Goal: Check status: Check status

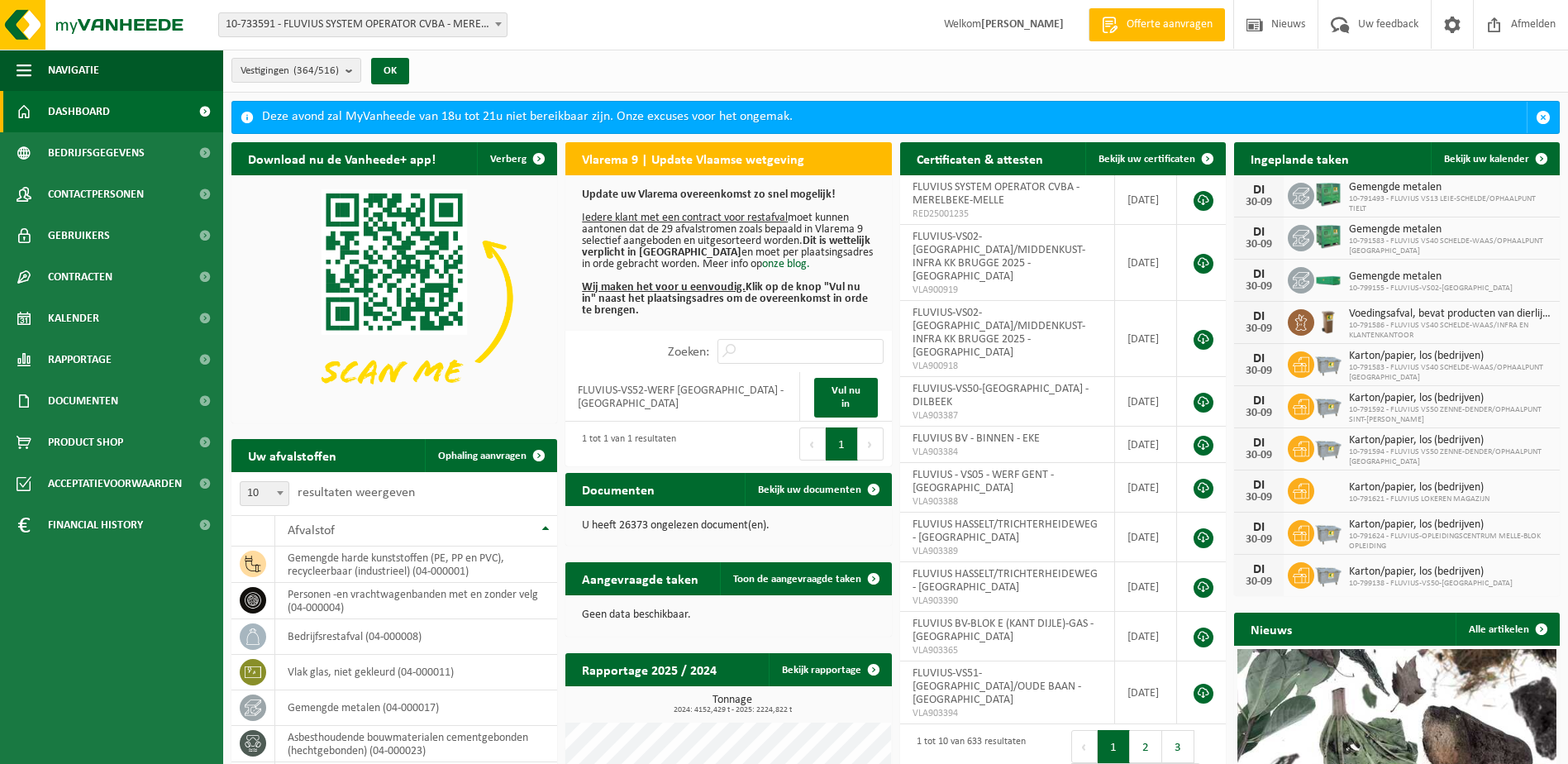
click at [486, 25] on span "10-733591 - FLUVIUS SYSTEM OPERATOR CVBA - MERELBEKE-MELLE" at bounding box center [363, 25] width 288 height 23
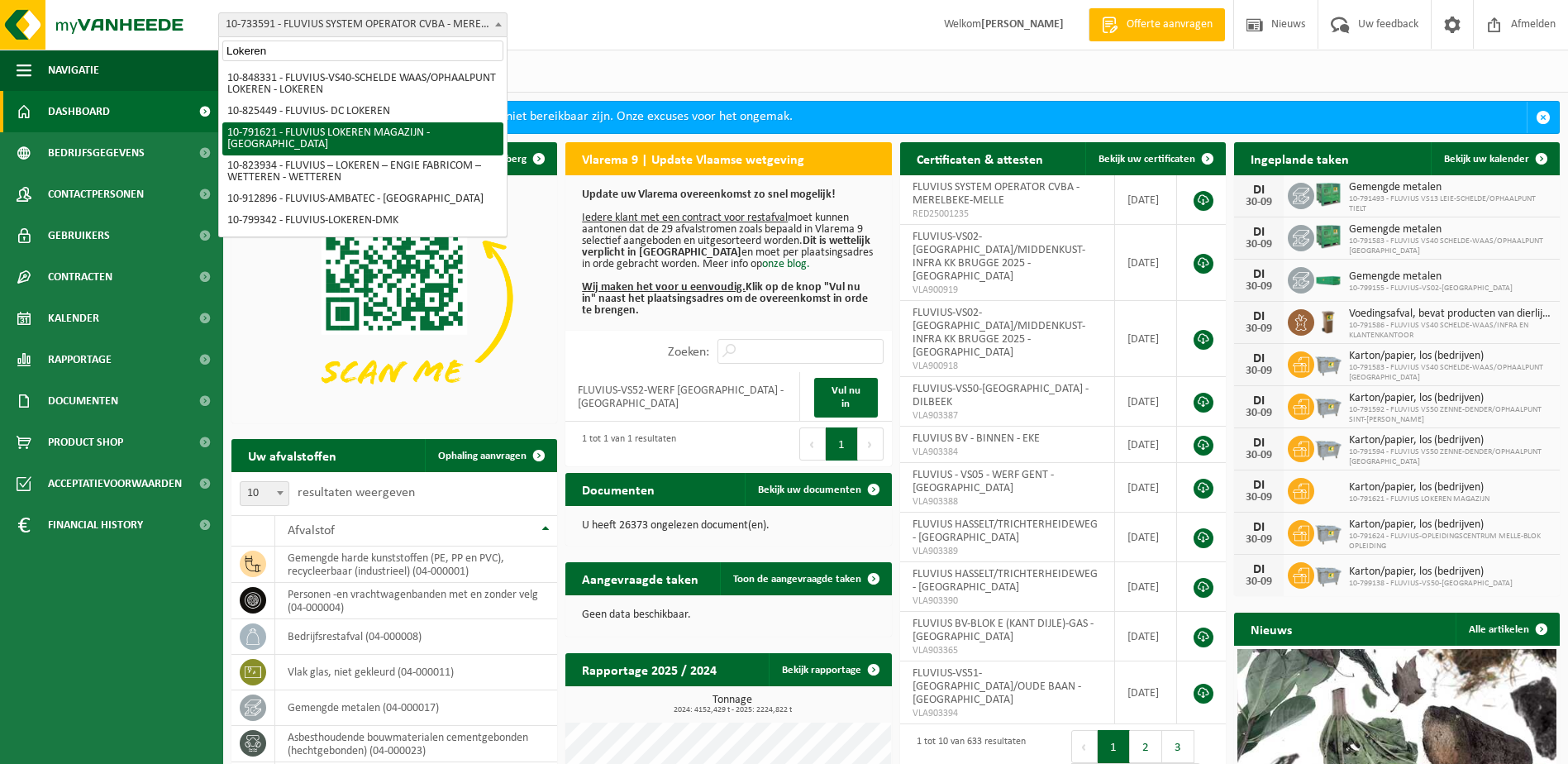
type input "Lokeren"
select select "30279"
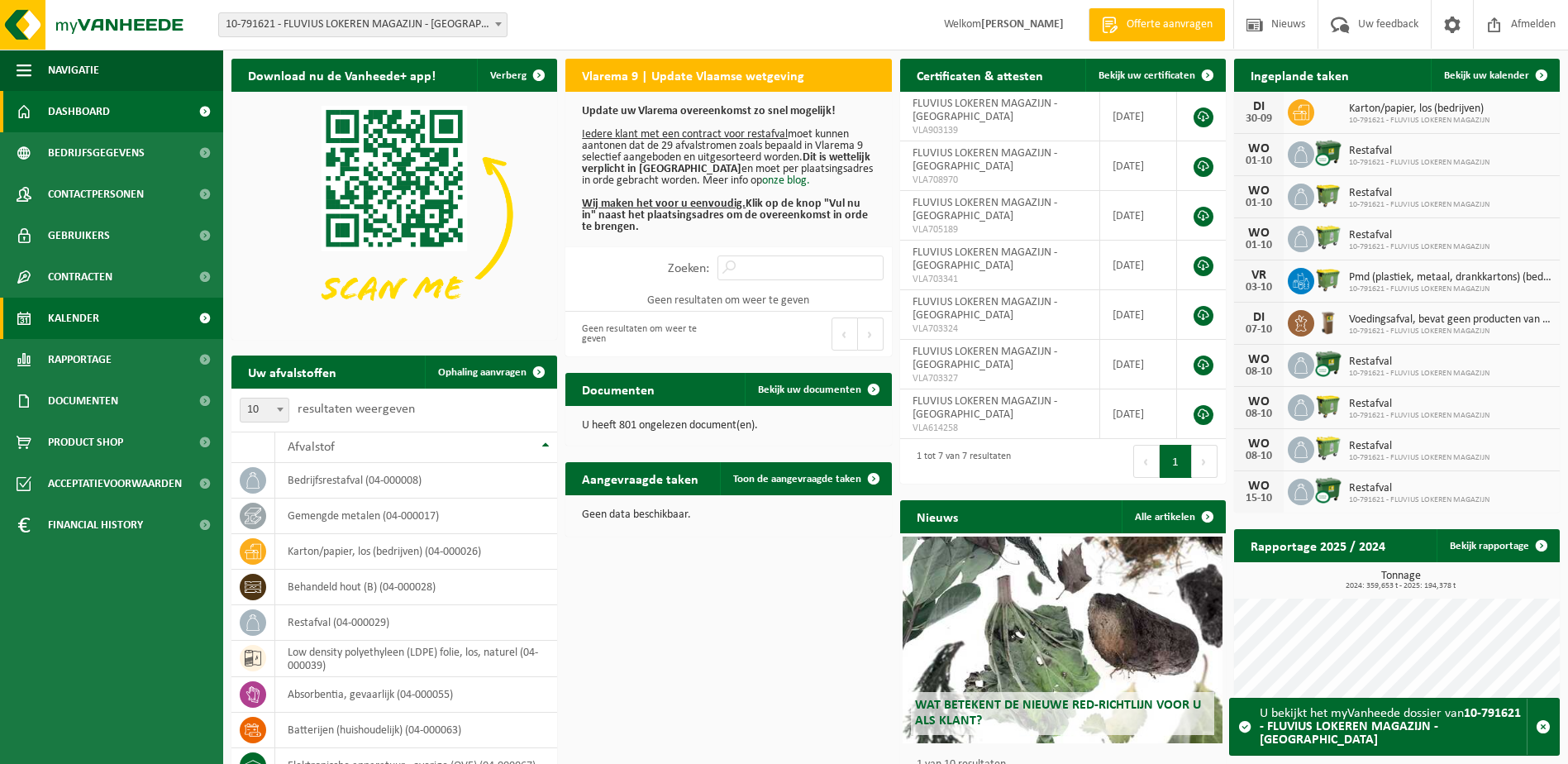
click at [48, 307] on span "Kalender" at bounding box center [73, 318] width 51 height 41
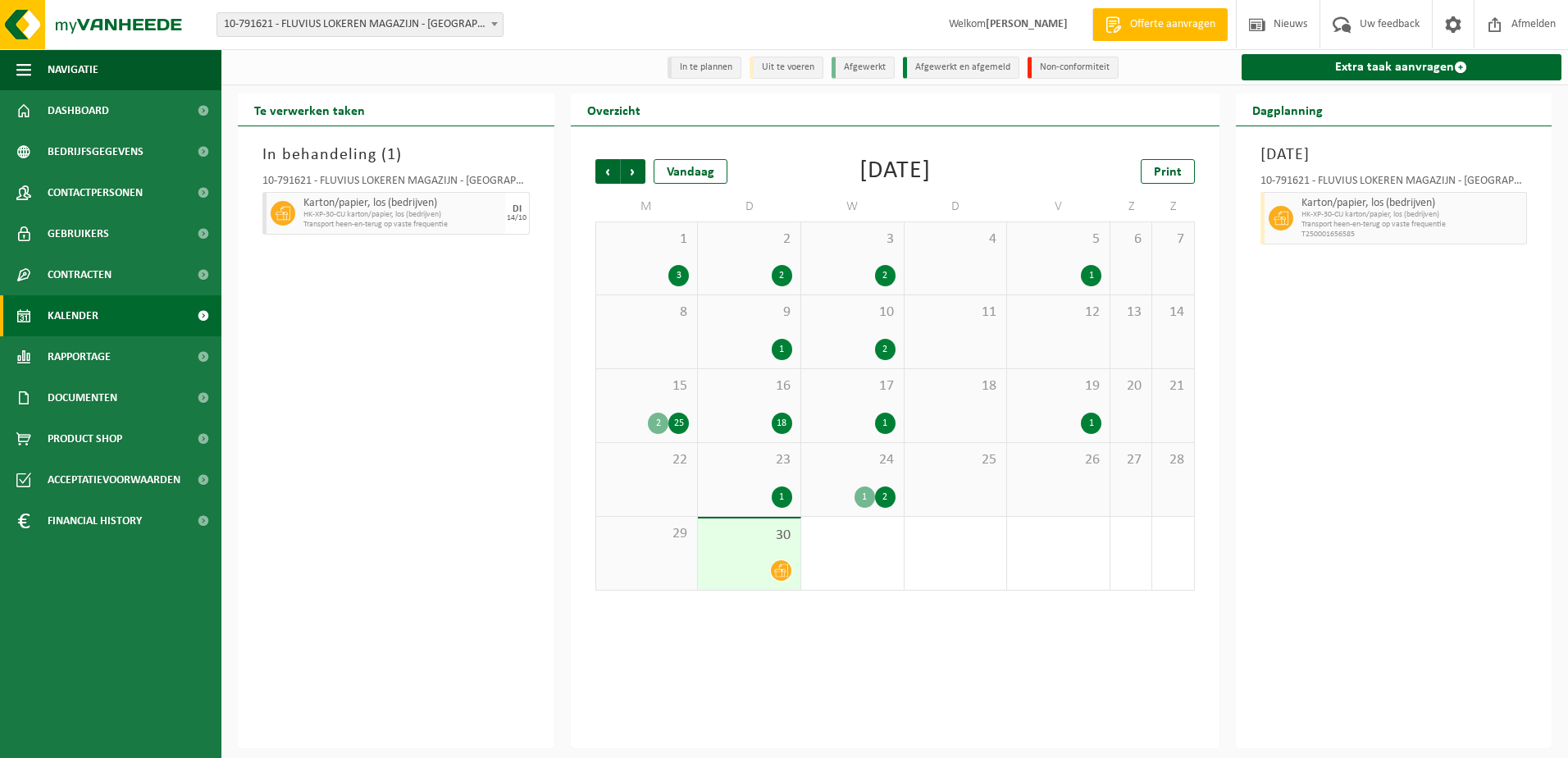
click at [862, 479] on div "24 1 2" at bounding box center [852, 479] width 102 height 73
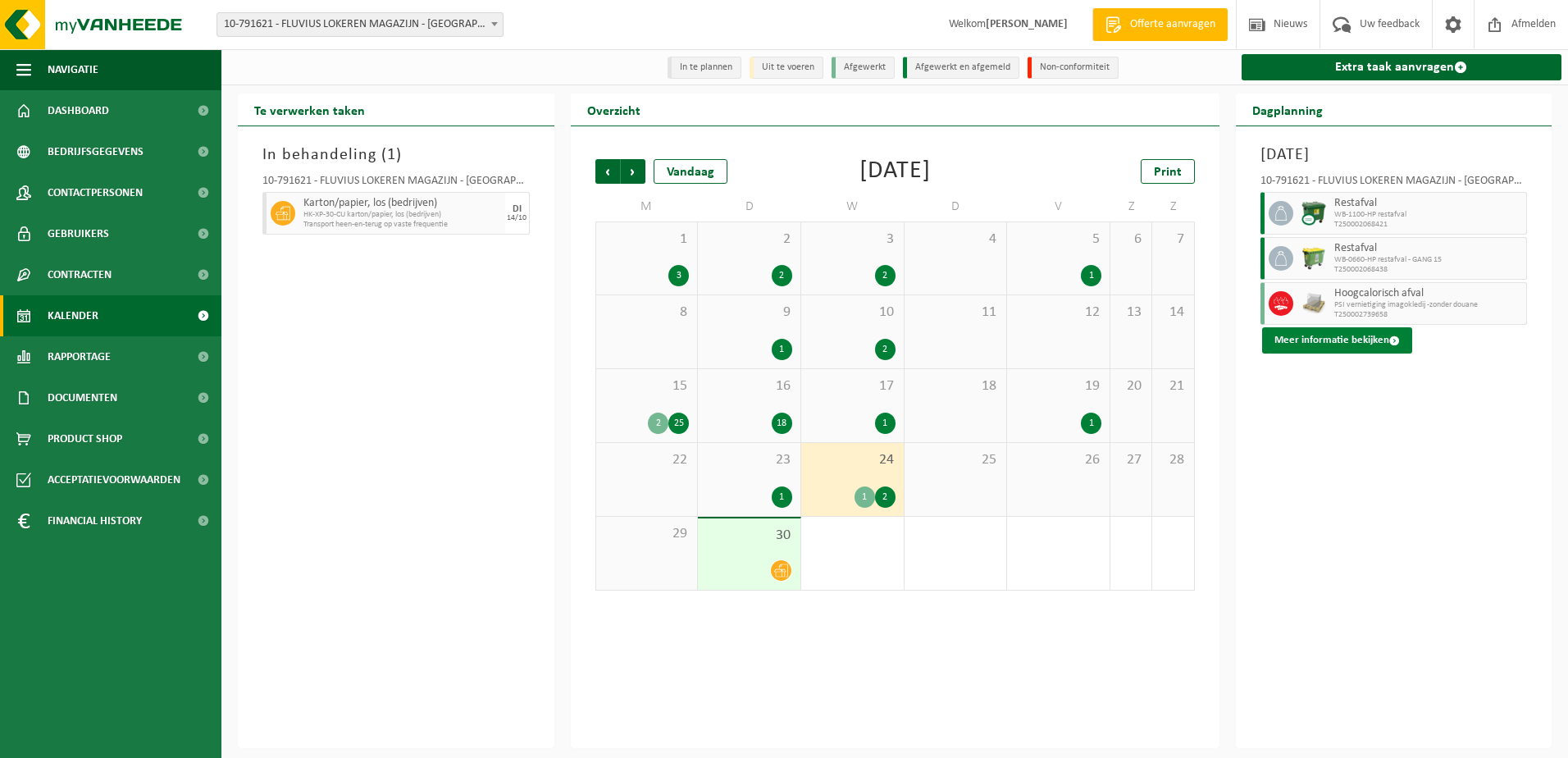
click at [1357, 344] on button "Meer informatie bekijken" at bounding box center [1337, 341] width 150 height 26
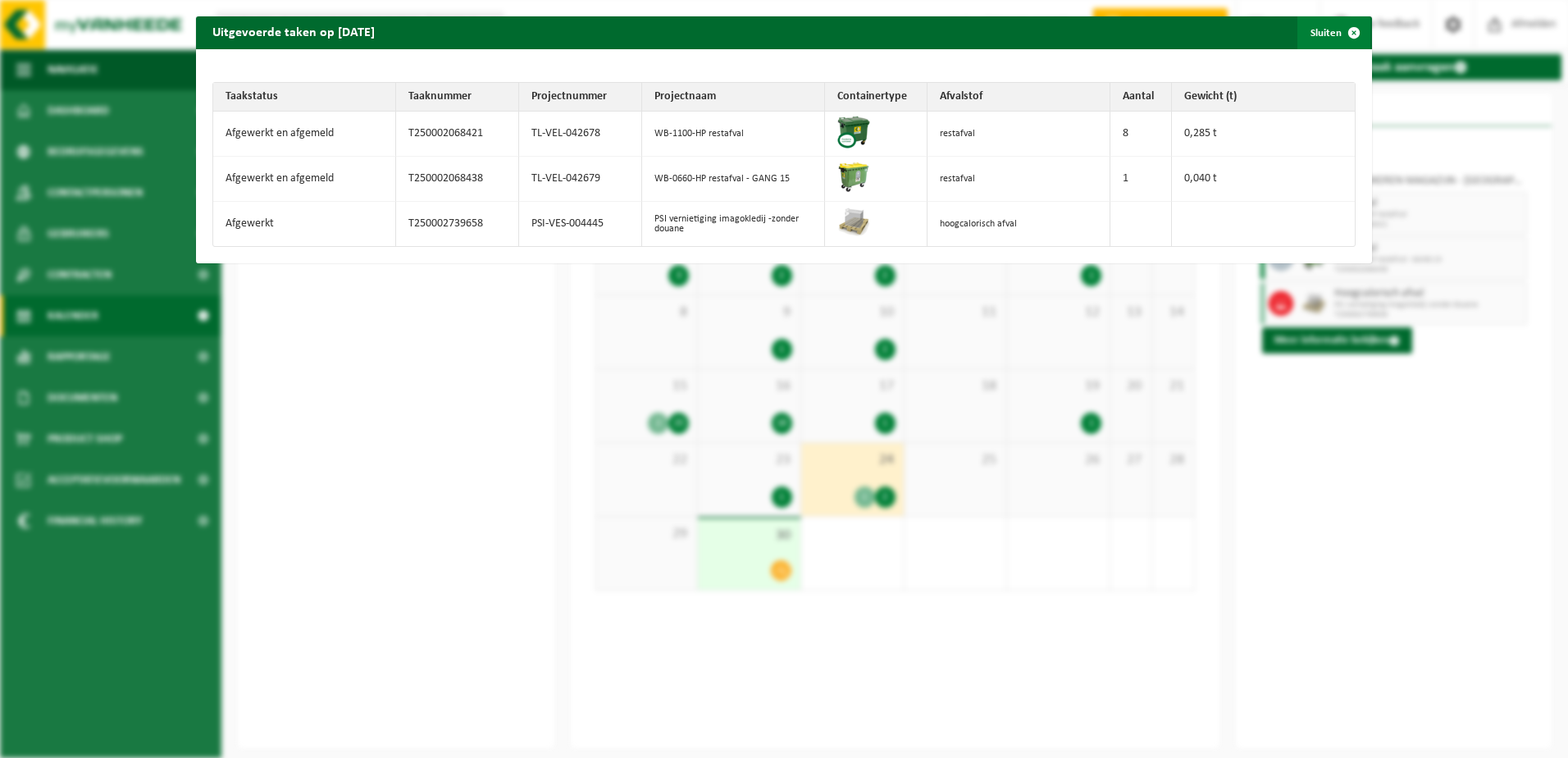
click at [1343, 44] on span "button" at bounding box center [1354, 33] width 33 height 33
